Goal: Task Accomplishment & Management: Manage account settings

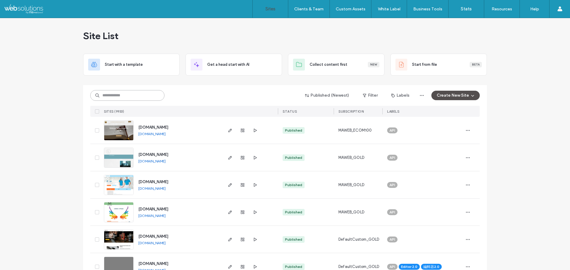
click at [107, 98] on input at bounding box center [127, 95] width 74 height 11
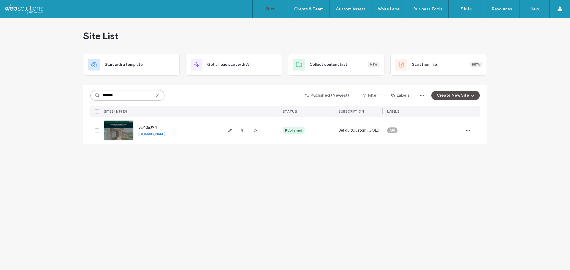
type input "*******"
click at [244, 133] on span "button" at bounding box center [242, 130] width 7 height 7
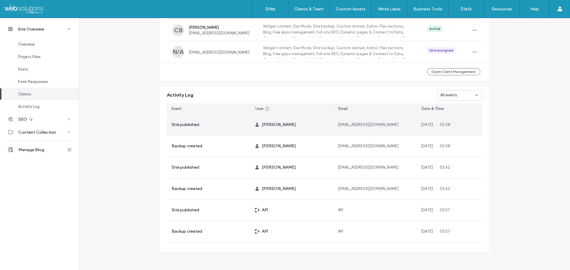
scroll to position [513, 0]
